Goal: Transaction & Acquisition: Purchase product/service

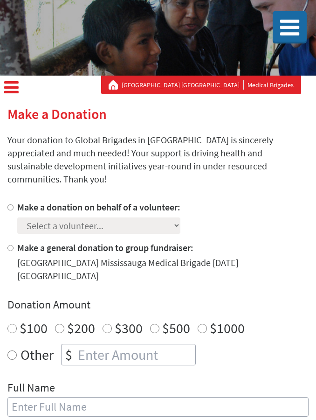
scroll to position [73, 0]
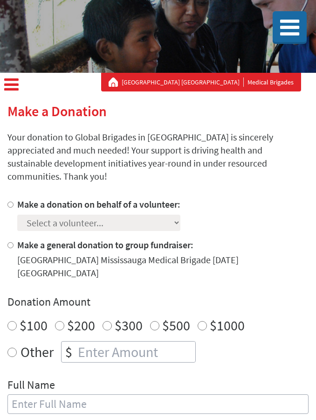
click at [12, 202] on input "Make a donation on behalf of a volunteer:" at bounding box center [10, 205] width 6 height 6
radio input "true"
click at [60, 217] on select "Select a volunteer... [PERSON_NAME] [PERSON_NAME] [PERSON_NAME] [PERSON_NAME] […" at bounding box center [98, 223] width 163 height 16
select select "0F6604B4-660C-11EF-BF8B-42010A8A0043"
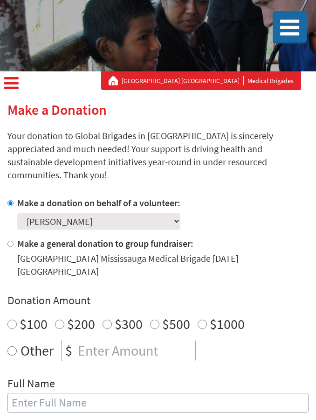
click at [18, 340] on div "Other $" at bounding box center [157, 350] width 301 height 21
click at [15, 346] on input "Other" at bounding box center [11, 350] width 9 height 9
radio input "true"
click at [87, 340] on input "number" at bounding box center [135, 350] width 119 height 21
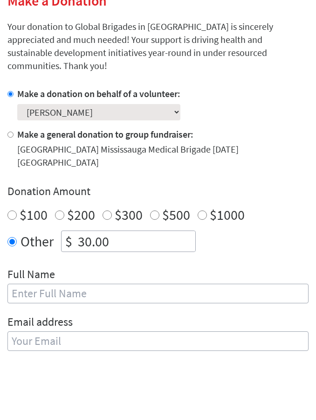
scroll to position [129, 0]
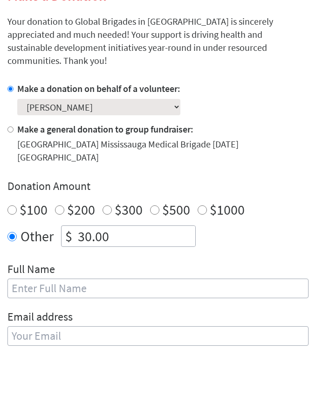
type input "30.00"
click at [34, 338] on input "text" at bounding box center [157, 348] width 301 height 20
type input "[PERSON_NAME]"
type input "[EMAIL_ADDRESS][DOMAIN_NAME]"
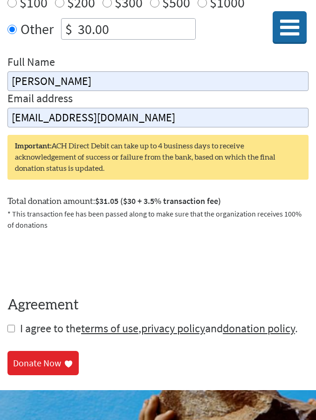
scroll to position [379, 0]
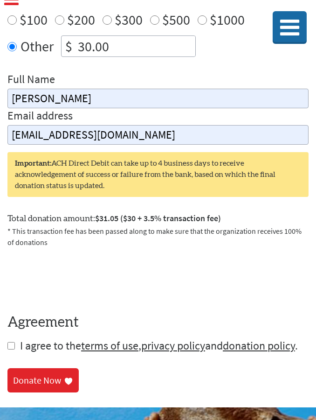
click at [14, 342] on input "checkbox" at bounding box center [10, 345] width 7 height 7
checkbox input "true"
click at [43, 375] on div "Donate Now" at bounding box center [37, 381] width 48 height 13
